Goal: Register for event/course

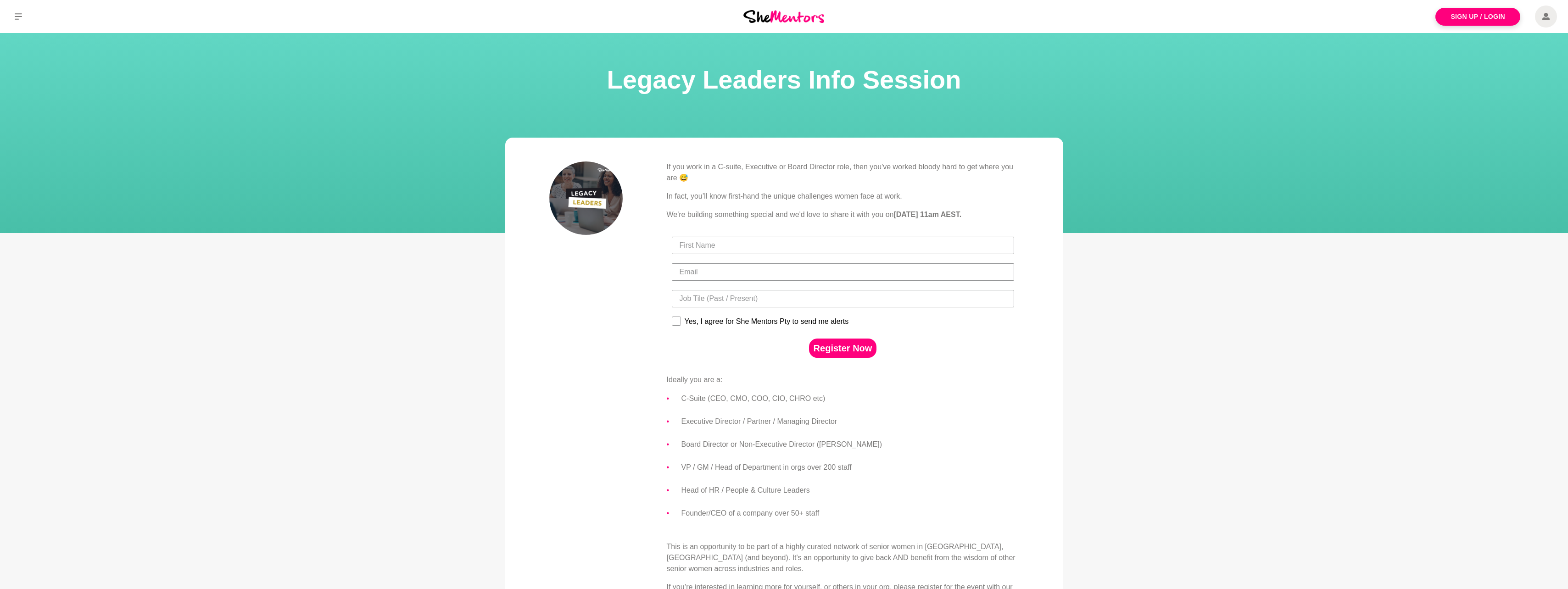
click at [570, 247] on input "First Name" at bounding box center [843, 245] width 343 height 18
click at [570, 242] on input "First Name" at bounding box center [843, 245] width 343 height 18
type input "[PERSON_NAME]"
type input "[EMAIL_ADDRESS][DOMAIN_NAME]"
click at [570, 301] on input "Title" at bounding box center [843, 299] width 343 height 18
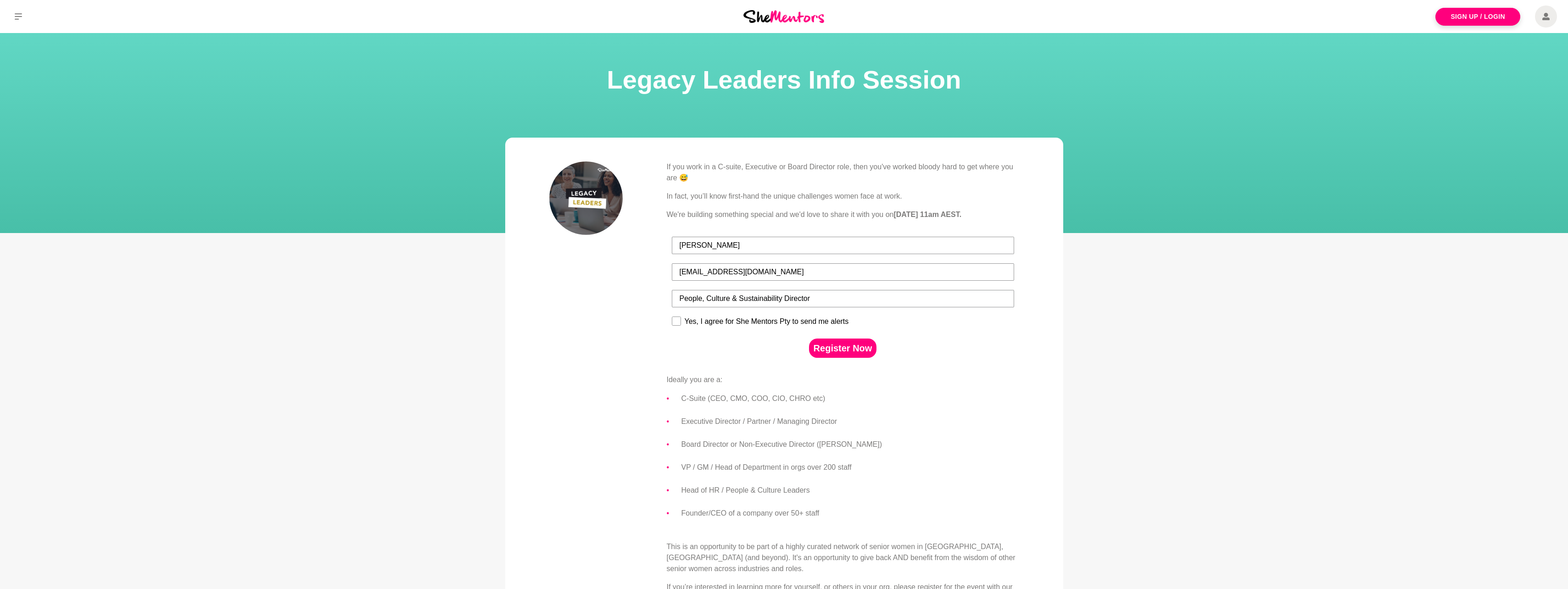
type input "People, Culture & Sustainability Director"
click at [570, 302] on rect at bounding box center [676, 321] width 9 height 9
click at [570, 302] on input "Yes, I agree for She Mentors Pty to send me alerts" at bounding box center [671, 316] width 1 height 1
checkbox input "true"
click at [570, 302] on button "Register Now" at bounding box center [843, 348] width 68 height 19
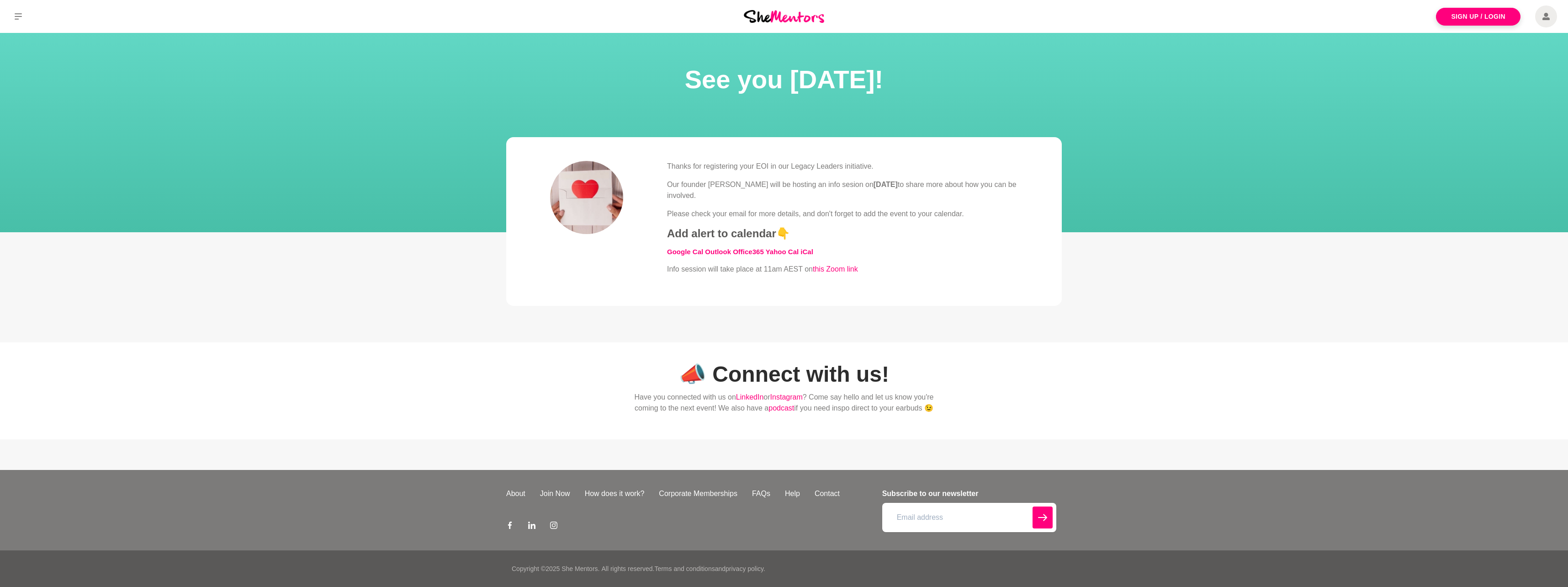
click at [716, 249] on link "Outlook" at bounding box center [718, 252] width 26 height 8
click at [750, 249] on link "Office365" at bounding box center [748, 252] width 31 height 8
